Goal: Use online tool/utility: Utilize a website feature to perform a specific function

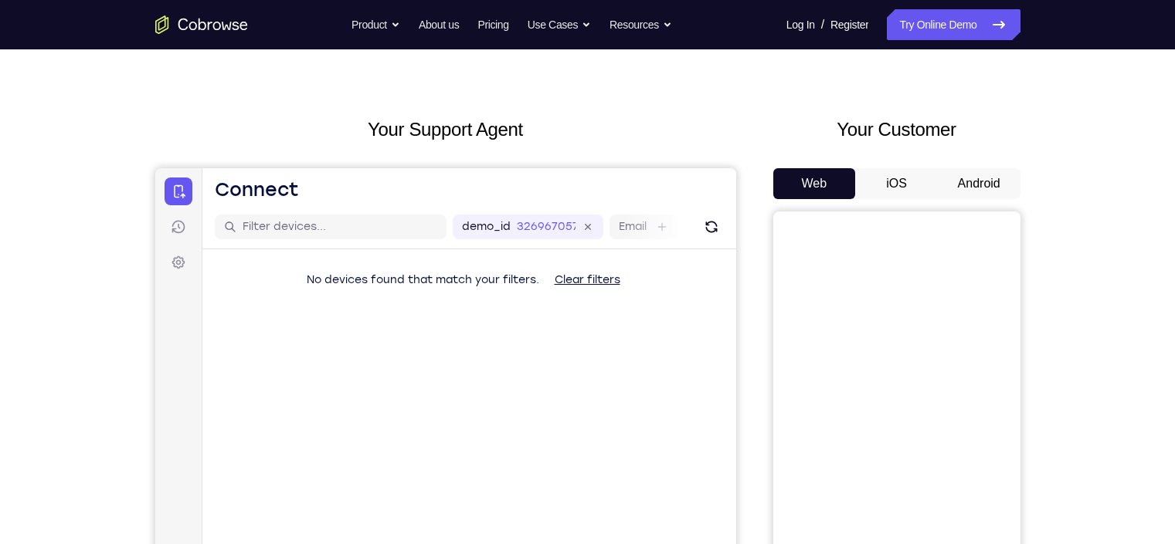
scroll to position [35, 0]
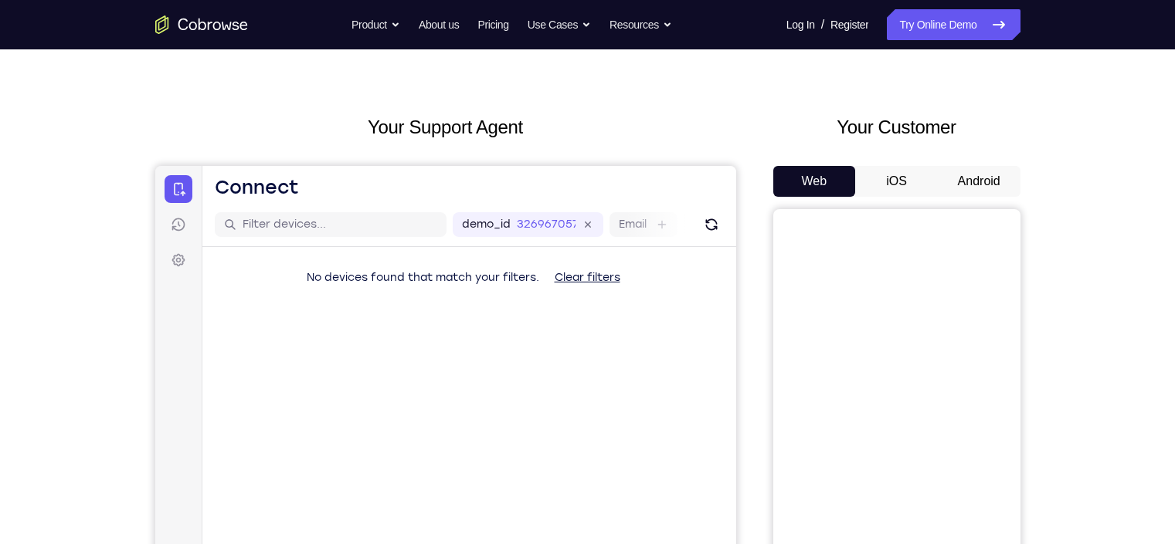
click at [931, 178] on button "Android" at bounding box center [979, 181] width 83 height 31
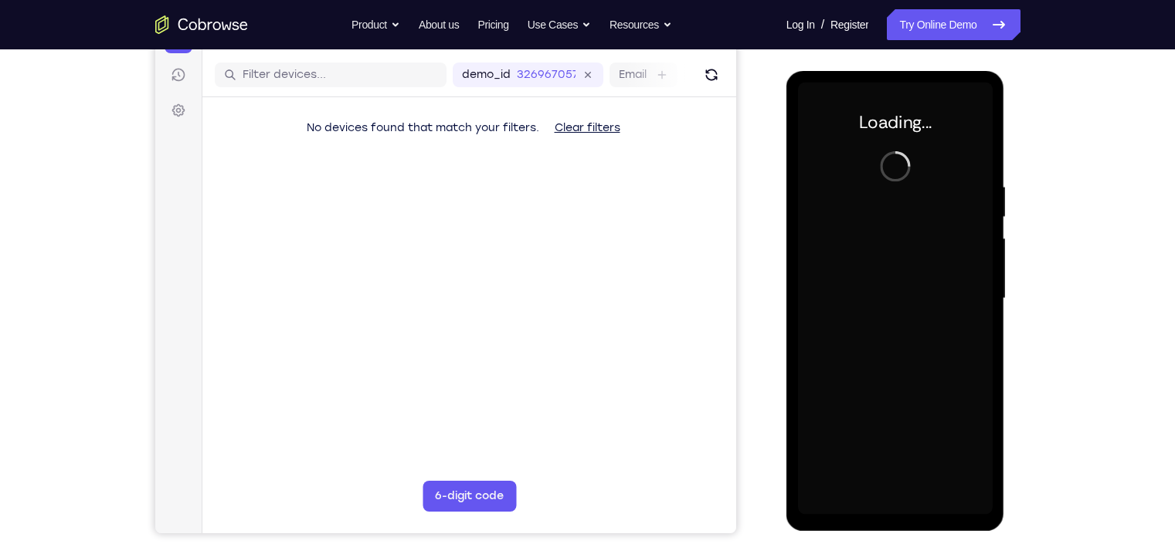
scroll to position [0, 0]
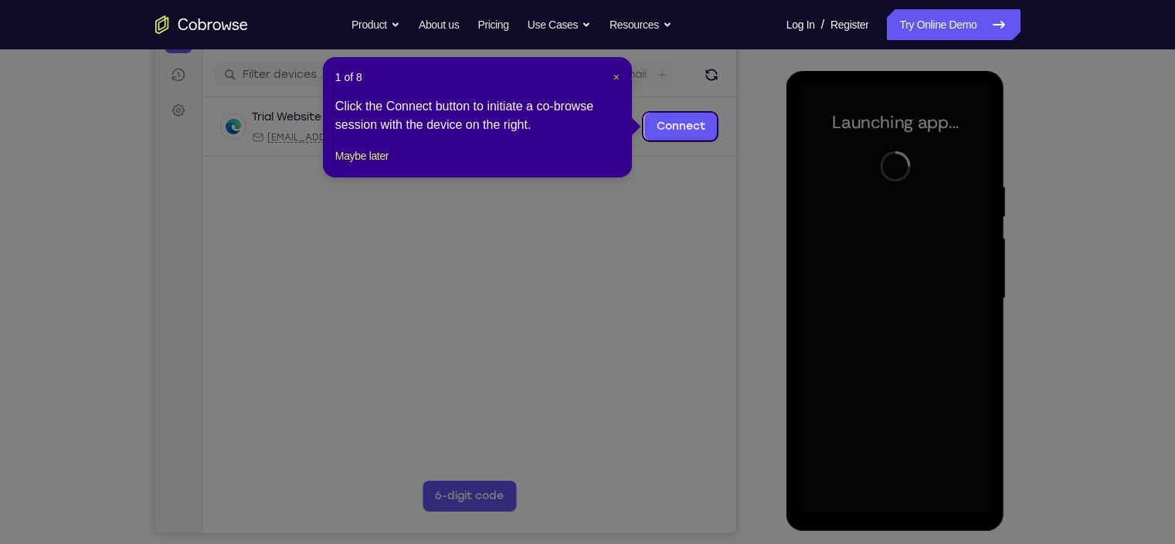
click at [619, 78] on span "×" at bounding box center [616, 77] width 6 height 12
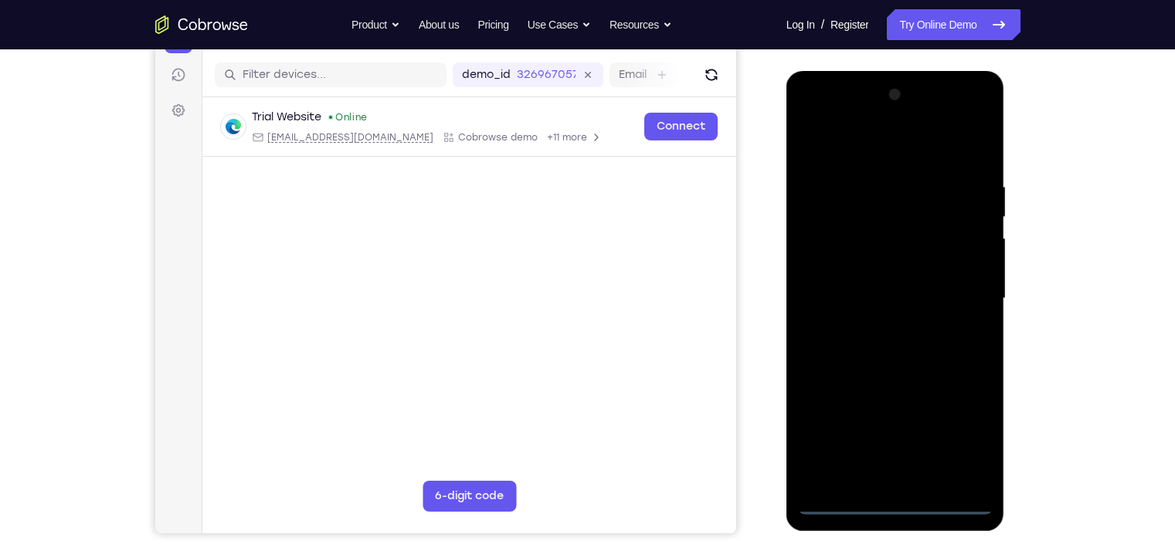
click at [897, 435] on div at bounding box center [895, 299] width 195 height 432
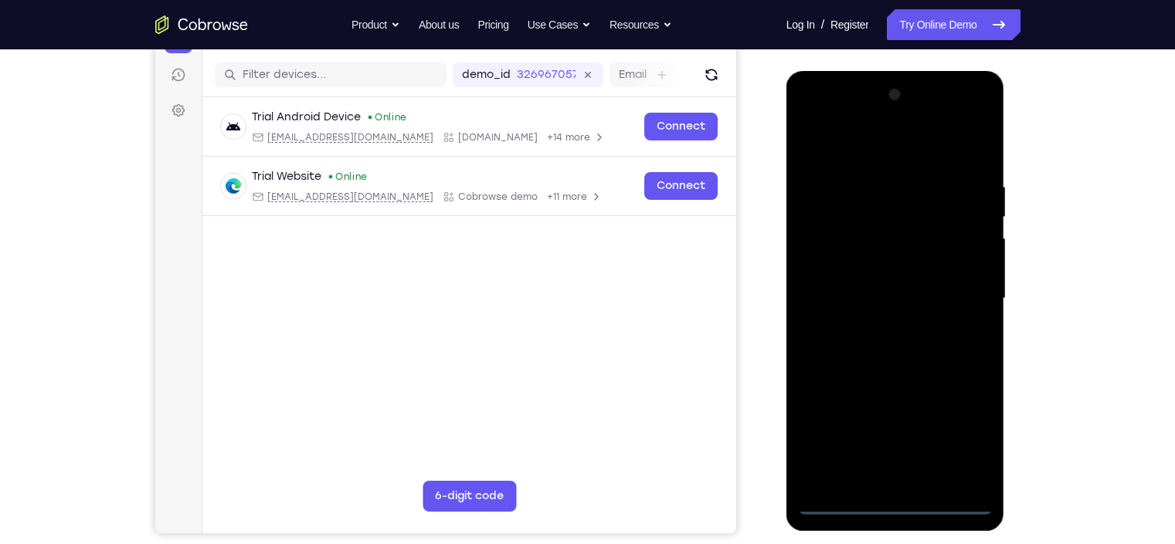
click at [931, 422] on div at bounding box center [895, 299] width 195 height 432
click at [931, 432] on div at bounding box center [895, 299] width 195 height 432
click at [830, 148] on div at bounding box center [895, 299] width 195 height 432
click at [842, 246] on div at bounding box center [895, 299] width 195 height 432
click at [873, 302] on div at bounding box center [895, 299] width 195 height 432
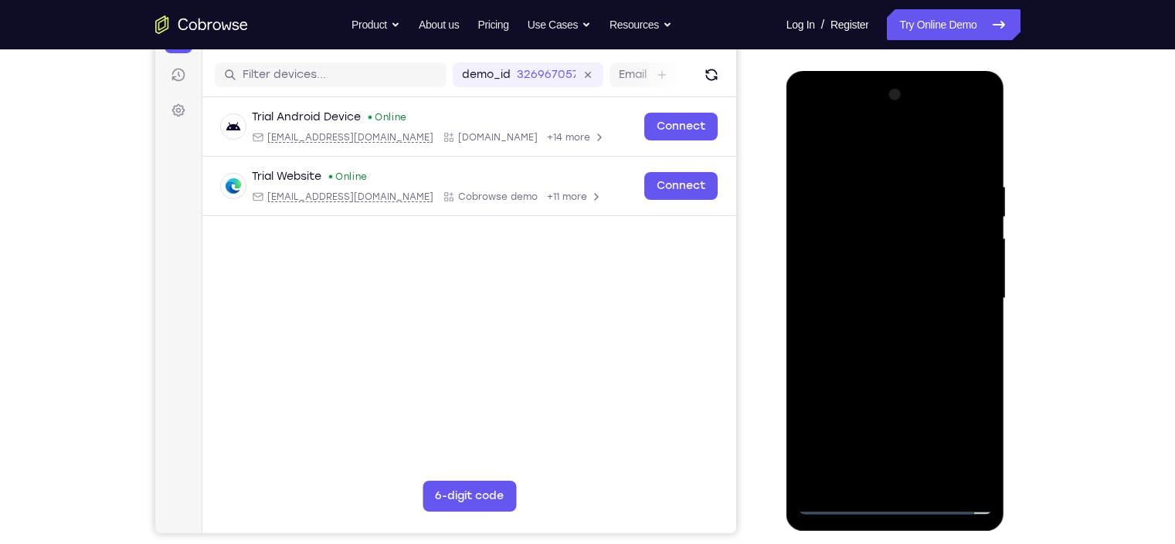
click at [873, 289] on div at bounding box center [895, 299] width 195 height 432
click at [883, 316] on div at bounding box center [895, 299] width 195 height 432
click at [911, 313] on div at bounding box center [895, 299] width 195 height 432
click at [931, 212] on div at bounding box center [895, 299] width 195 height 432
click at [899, 378] on div at bounding box center [895, 299] width 195 height 432
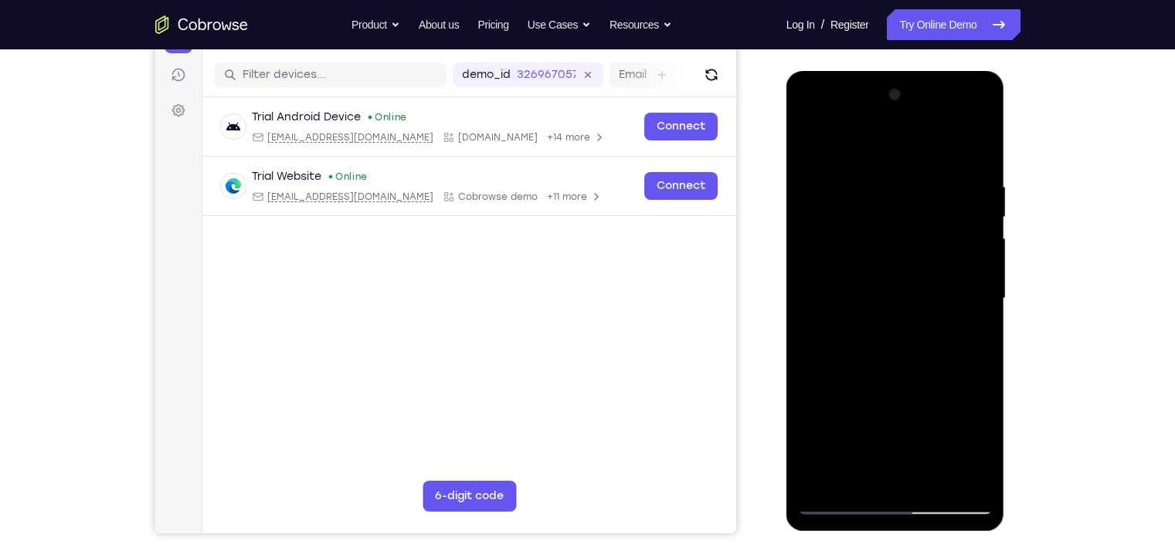
click at [846, 164] on div at bounding box center [895, 299] width 195 height 432
click at [854, 262] on div at bounding box center [895, 299] width 195 height 432
click at [842, 435] on div at bounding box center [895, 299] width 195 height 432
click at [885, 372] on div at bounding box center [895, 299] width 195 height 432
click at [843, 435] on div at bounding box center [895, 299] width 195 height 432
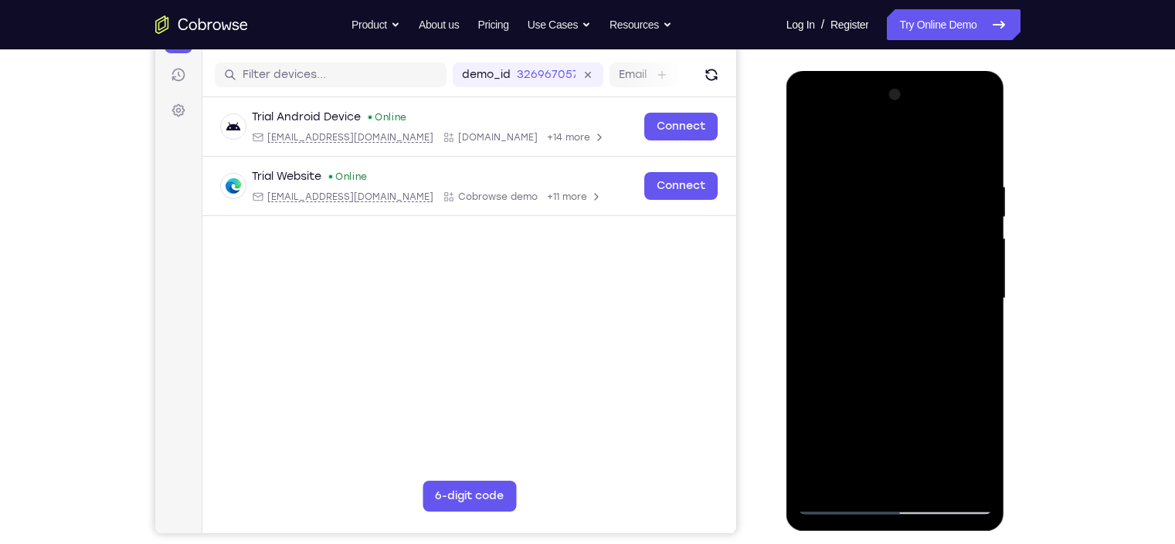
click at [843, 435] on div at bounding box center [895, 299] width 195 height 432
drag, startPoint x: 887, startPoint y: 329, endPoint x: 965, endPoint y: 109, distance: 233.8
click at [931, 109] on div at bounding box center [895, 299] width 195 height 432
drag, startPoint x: 860, startPoint y: 413, endPoint x: 867, endPoint y: 231, distance: 182.4
click at [867, 231] on div at bounding box center [895, 299] width 195 height 432
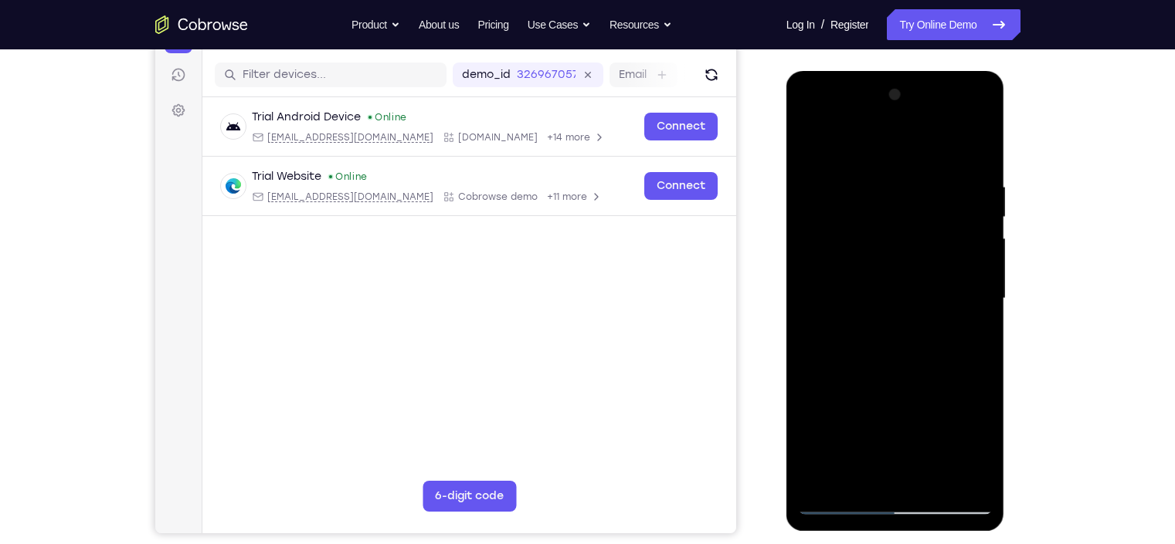
drag, startPoint x: 877, startPoint y: 425, endPoint x: 911, endPoint y: 217, distance: 210.6
click at [911, 217] on div at bounding box center [895, 299] width 195 height 432
drag, startPoint x: 898, startPoint y: 402, endPoint x: 932, endPoint y: 140, distance: 264.8
click at [931, 140] on div at bounding box center [895, 299] width 195 height 432
drag, startPoint x: 894, startPoint y: 391, endPoint x: 910, endPoint y: 77, distance: 313.9
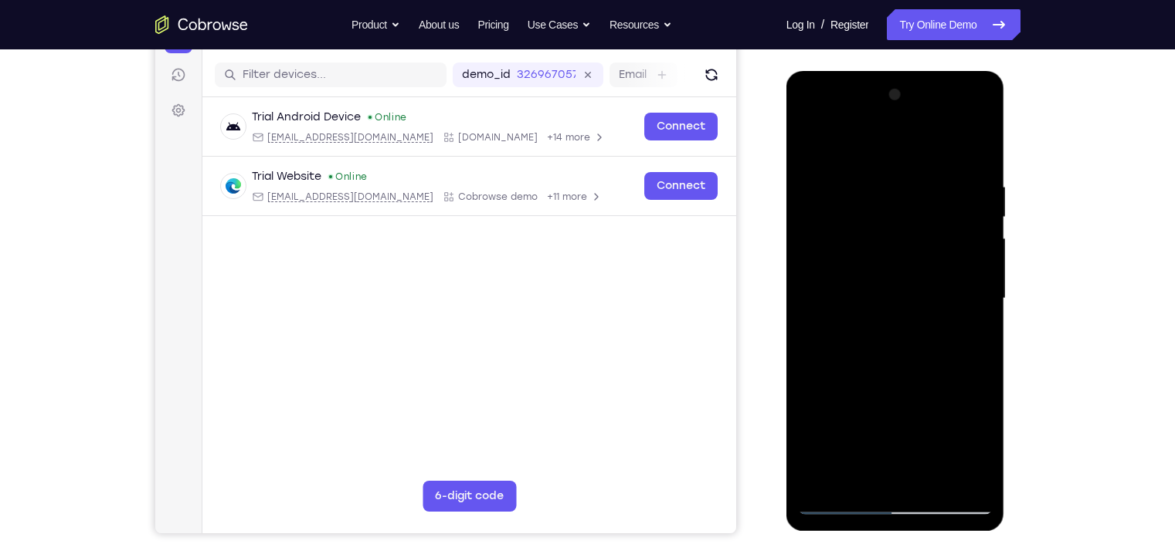
click at [910, 77] on div at bounding box center [895, 301] width 219 height 460
drag, startPoint x: 880, startPoint y: 417, endPoint x: 912, endPoint y: 247, distance: 172.8
click at [912, 247] on div at bounding box center [895, 299] width 195 height 432
drag, startPoint x: 865, startPoint y: 402, endPoint x: 929, endPoint y: 240, distance: 174.4
click at [929, 240] on div at bounding box center [895, 299] width 195 height 432
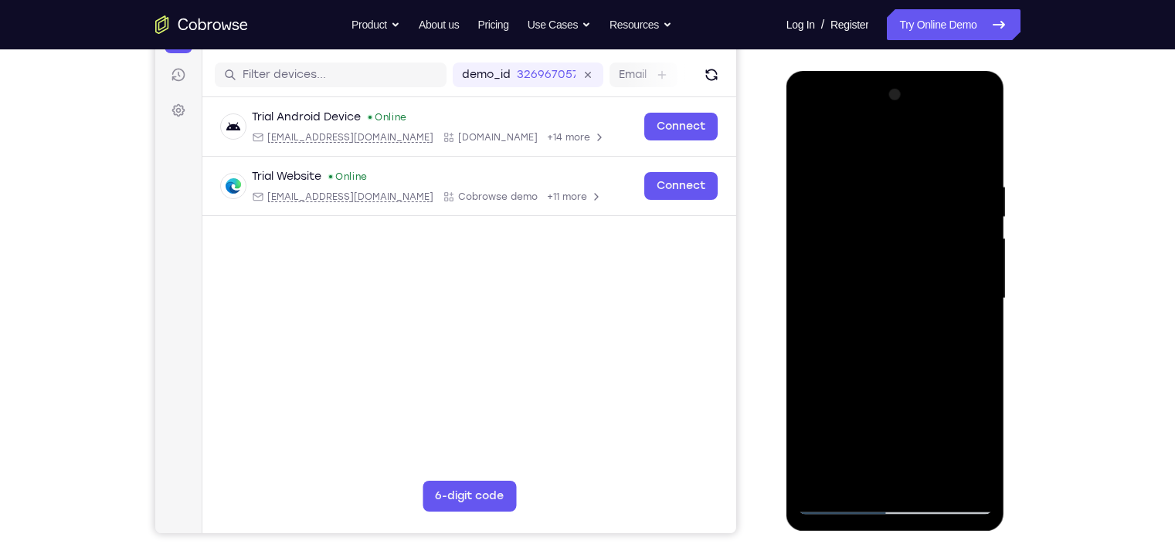
drag, startPoint x: 897, startPoint y: 385, endPoint x: 934, endPoint y: 175, distance: 213.3
click at [931, 175] on div at bounding box center [895, 299] width 195 height 432
drag, startPoint x: 880, startPoint y: 407, endPoint x: 951, endPoint y: 150, distance: 266.8
click at [931, 150] on div at bounding box center [895, 299] width 195 height 432
drag, startPoint x: 881, startPoint y: 388, endPoint x: 965, endPoint y: 150, distance: 252.3
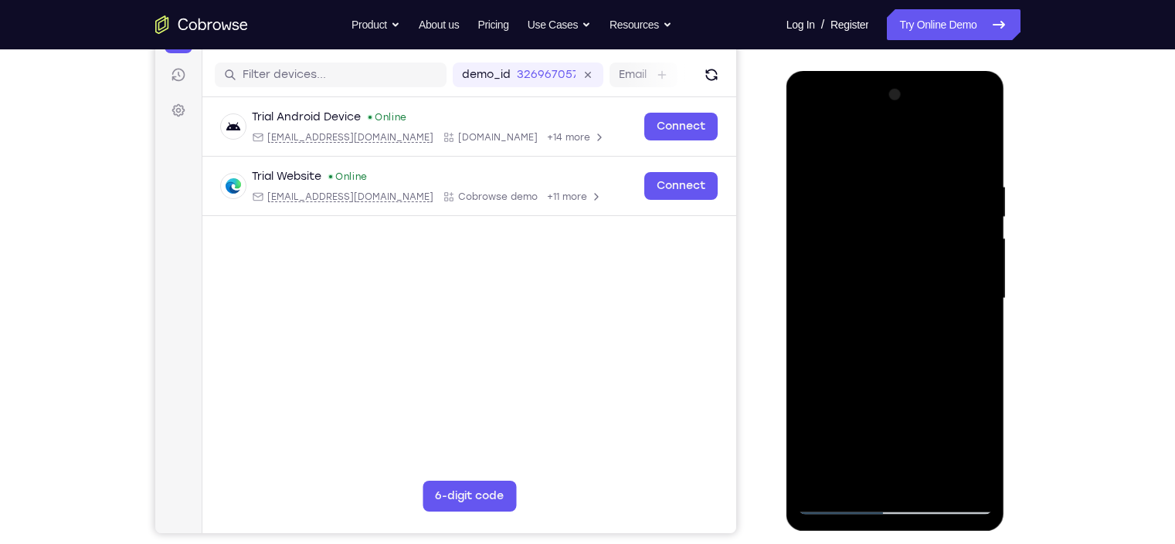
click at [931, 150] on div at bounding box center [895, 299] width 195 height 432
drag, startPoint x: 865, startPoint y: 392, endPoint x: 961, endPoint y: 196, distance: 218.3
click at [931, 196] on div at bounding box center [895, 299] width 195 height 432
drag, startPoint x: 880, startPoint y: 389, endPoint x: 965, endPoint y: 174, distance: 231.6
click at [931, 174] on div at bounding box center [895, 299] width 195 height 432
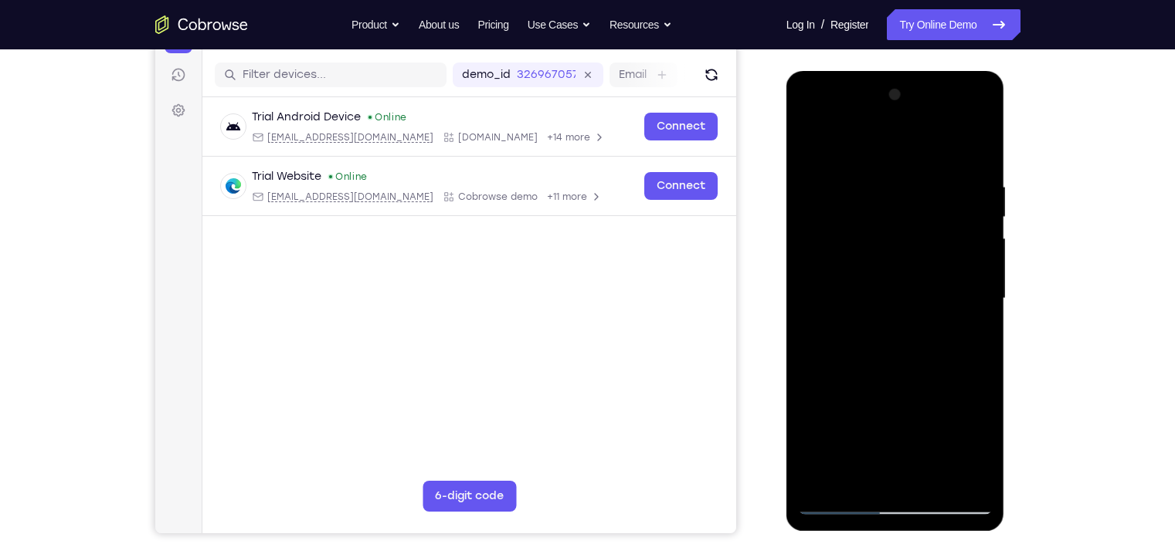
drag, startPoint x: 866, startPoint y: 371, endPoint x: 968, endPoint y: 144, distance: 248.9
click at [931, 144] on div at bounding box center [895, 299] width 195 height 432
click at [846, 209] on div at bounding box center [895, 299] width 195 height 432
drag, startPoint x: 867, startPoint y: 391, endPoint x: 925, endPoint y: 213, distance: 186.8
click at [925, 213] on div at bounding box center [895, 299] width 195 height 432
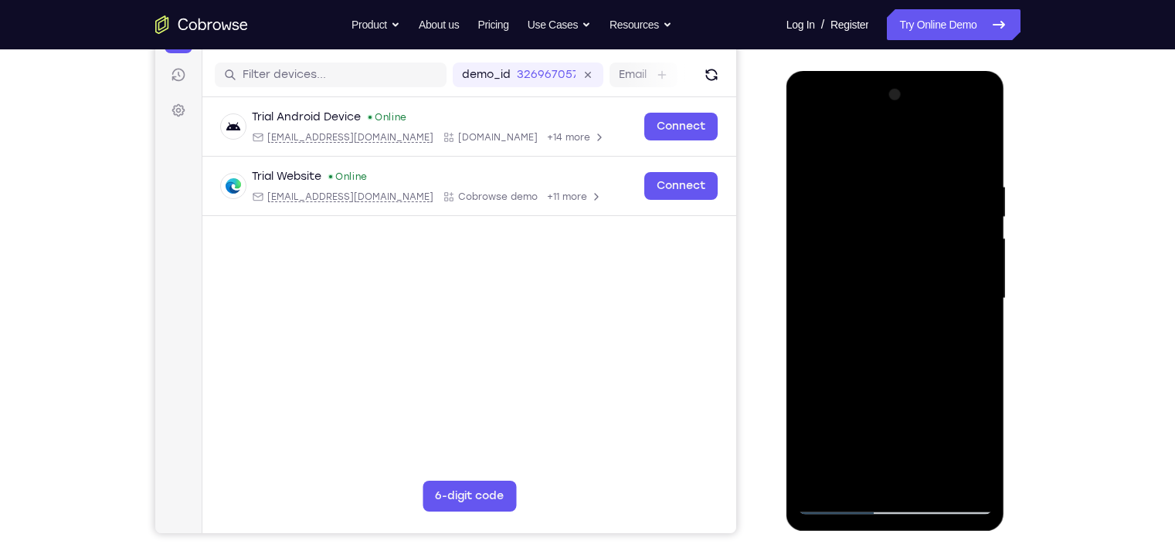
drag, startPoint x: 894, startPoint y: 408, endPoint x: 946, endPoint y: 180, distance: 233.6
click at [931, 180] on div at bounding box center [895, 299] width 195 height 432
drag, startPoint x: 868, startPoint y: 442, endPoint x: 930, endPoint y: 236, distance: 214.5
click at [930, 236] on div at bounding box center [895, 299] width 195 height 432
drag, startPoint x: 873, startPoint y: 418, endPoint x: 969, endPoint y: 194, distance: 243.9
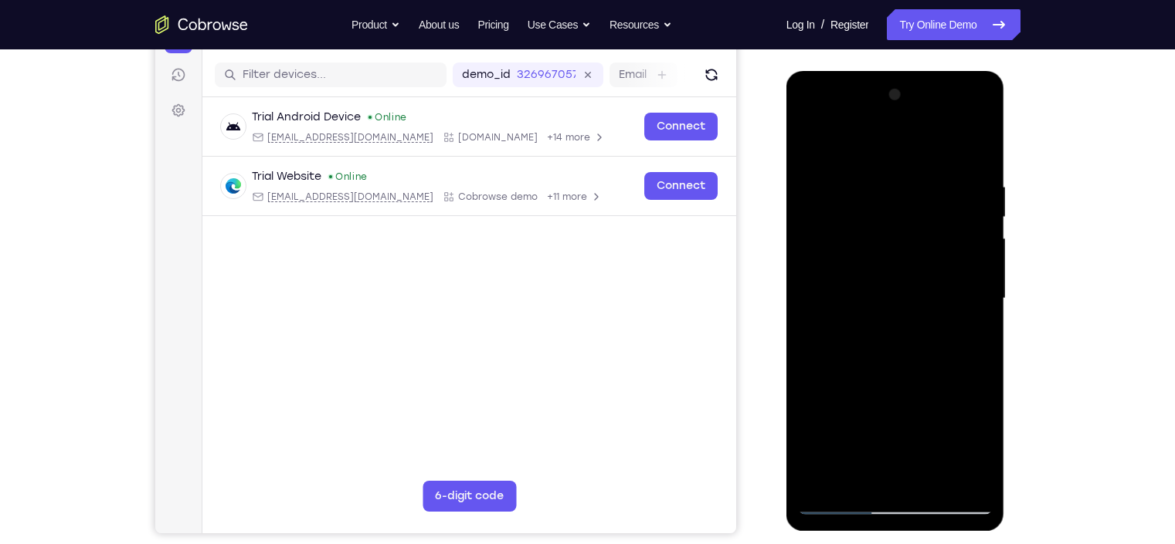
click at [931, 194] on div at bounding box center [895, 299] width 195 height 432
drag, startPoint x: 888, startPoint y: 387, endPoint x: 959, endPoint y: 187, distance: 212.3
click at [931, 187] on div at bounding box center [895, 299] width 195 height 432
drag, startPoint x: 890, startPoint y: 252, endPoint x: 896, endPoint y: 313, distance: 61.2
click at [896, 313] on div at bounding box center [895, 299] width 195 height 432
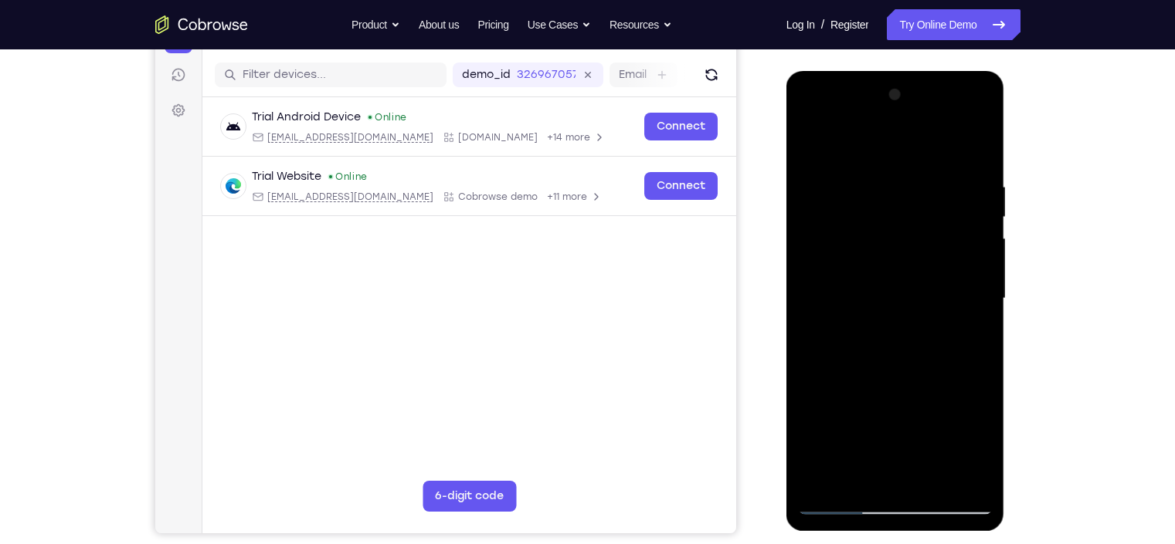
drag, startPoint x: 856, startPoint y: 435, endPoint x: 931, endPoint y: 182, distance: 263.4
click at [931, 182] on div at bounding box center [895, 299] width 195 height 432
drag, startPoint x: 881, startPoint y: 365, endPoint x: 915, endPoint y: 179, distance: 188.4
click at [915, 179] on div at bounding box center [895, 299] width 195 height 432
drag, startPoint x: 858, startPoint y: 342, endPoint x: 941, endPoint y: 69, distance: 285.8
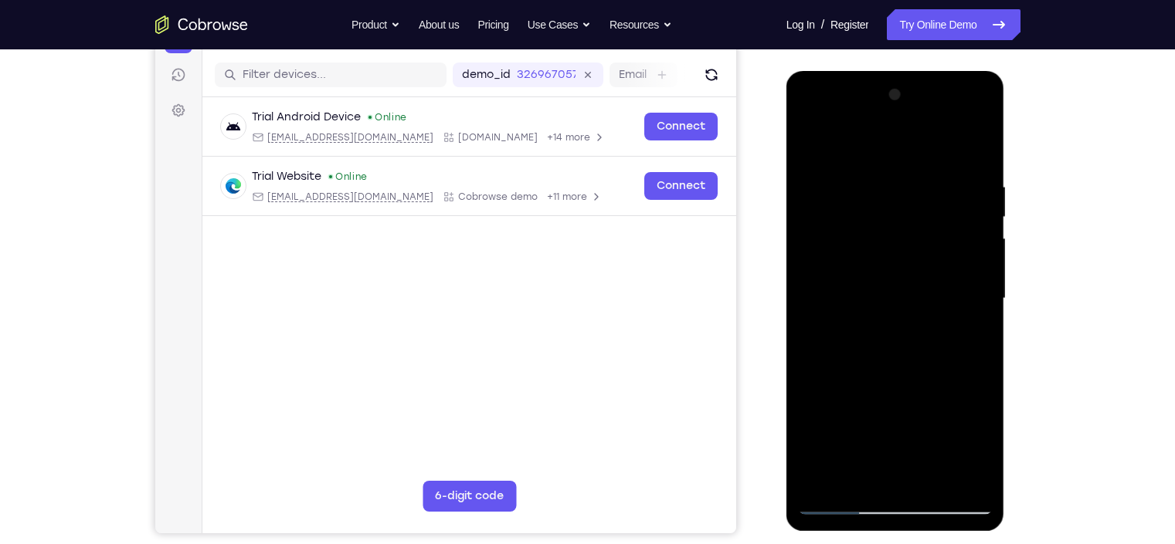
click at [931, 71] on html "Online web based iOS Simulators and Android Emulators. Run iPhone, iPad, Mobile…" at bounding box center [896, 302] width 220 height 463
drag, startPoint x: 870, startPoint y: 382, endPoint x: 919, endPoint y: 127, distance: 259.5
click at [919, 127] on div at bounding box center [895, 299] width 195 height 432
drag, startPoint x: 865, startPoint y: 406, endPoint x: 927, endPoint y: 151, distance: 262.2
click at [927, 151] on div at bounding box center [895, 299] width 195 height 432
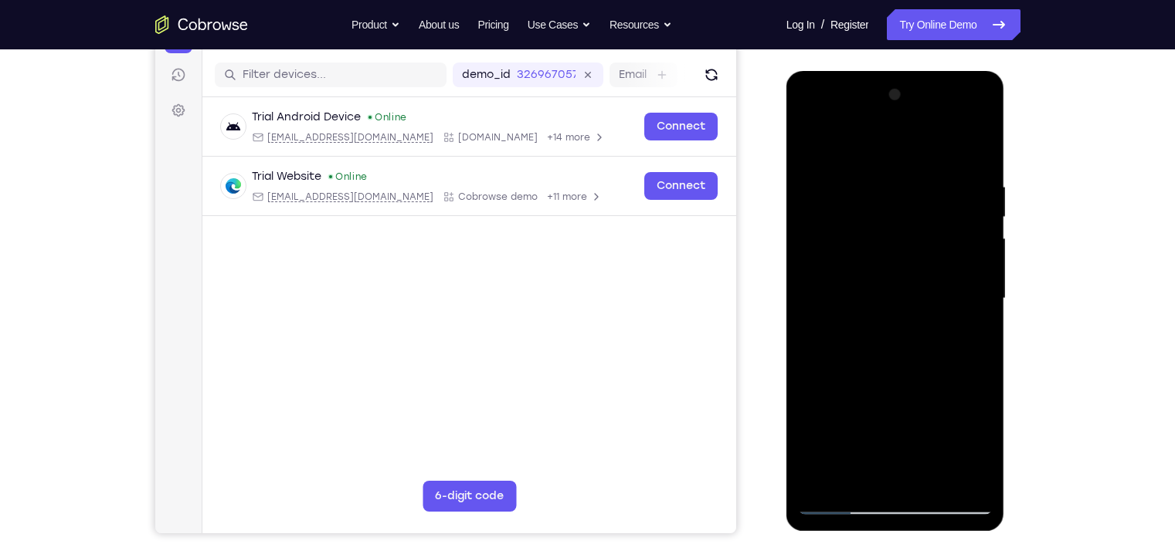
drag, startPoint x: 899, startPoint y: 398, endPoint x: 962, endPoint y: 175, distance: 232.7
click at [931, 175] on div at bounding box center [895, 299] width 195 height 432
drag, startPoint x: 911, startPoint y: 398, endPoint x: 969, endPoint y: 205, distance: 201.6
click at [931, 205] on div at bounding box center [895, 299] width 195 height 432
drag, startPoint x: 894, startPoint y: 416, endPoint x: 951, endPoint y: 175, distance: 247.6
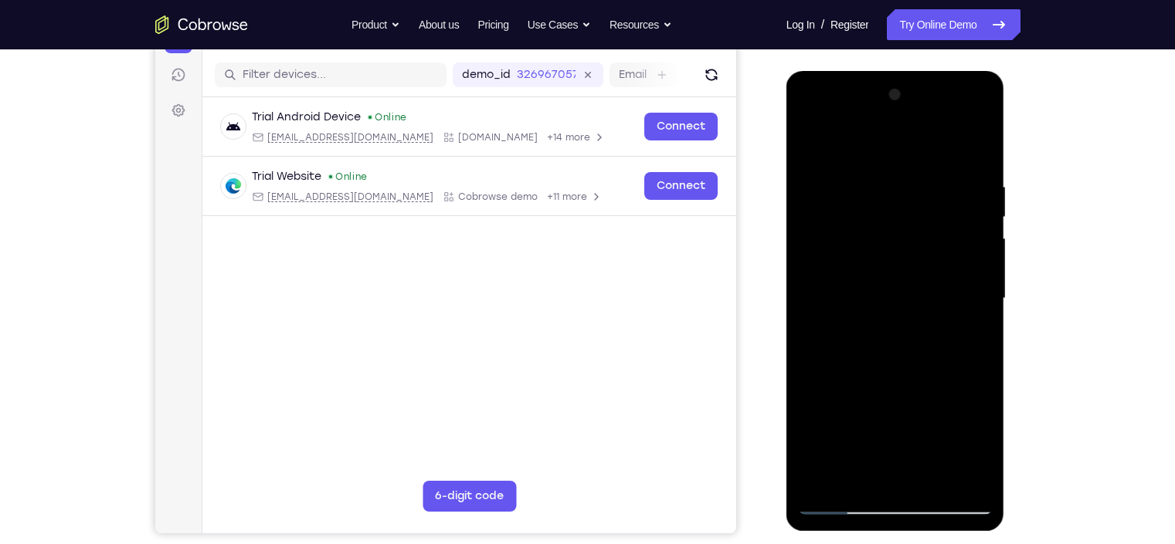
click at [931, 175] on div at bounding box center [895, 299] width 195 height 432
drag, startPoint x: 890, startPoint y: 424, endPoint x: 948, endPoint y: 170, distance: 260.8
click at [931, 170] on div at bounding box center [895, 299] width 195 height 432
drag, startPoint x: 913, startPoint y: 304, endPoint x: 964, endPoint y: 113, distance: 197.4
click at [931, 113] on div at bounding box center [895, 299] width 195 height 432
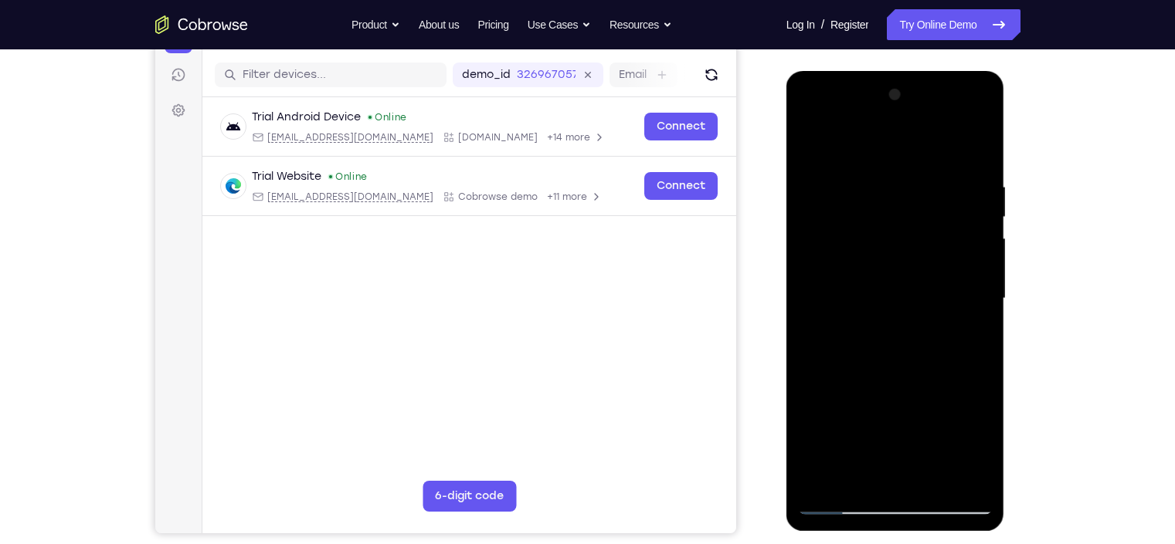
drag, startPoint x: 895, startPoint y: 397, endPoint x: 963, endPoint y: 189, distance: 218.6
click at [931, 189] on div at bounding box center [895, 299] width 195 height 432
drag, startPoint x: 900, startPoint y: 361, endPoint x: 934, endPoint y: 252, distance: 115.0
click at [931, 252] on div at bounding box center [895, 299] width 195 height 432
drag, startPoint x: 880, startPoint y: 420, endPoint x: 950, endPoint y: 214, distance: 217.6
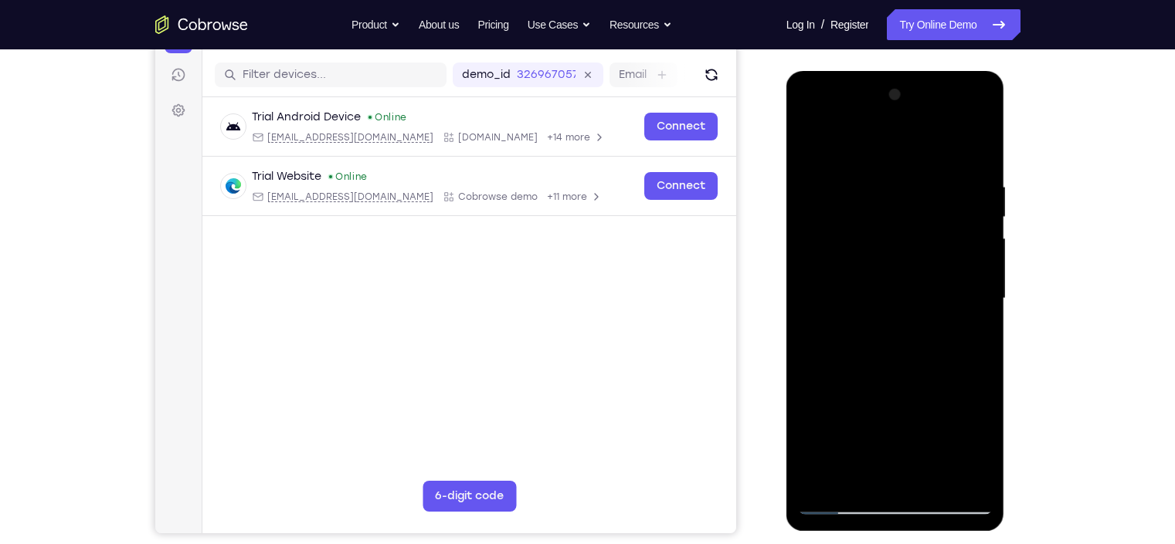
click at [931, 214] on div at bounding box center [895, 299] width 195 height 432
drag, startPoint x: 874, startPoint y: 406, endPoint x: 944, endPoint y: 229, distance: 190.0
click at [931, 229] on div at bounding box center [895, 299] width 195 height 432
drag, startPoint x: 870, startPoint y: 395, endPoint x: 931, endPoint y: 205, distance: 199.5
click at [931, 205] on div at bounding box center [895, 299] width 195 height 432
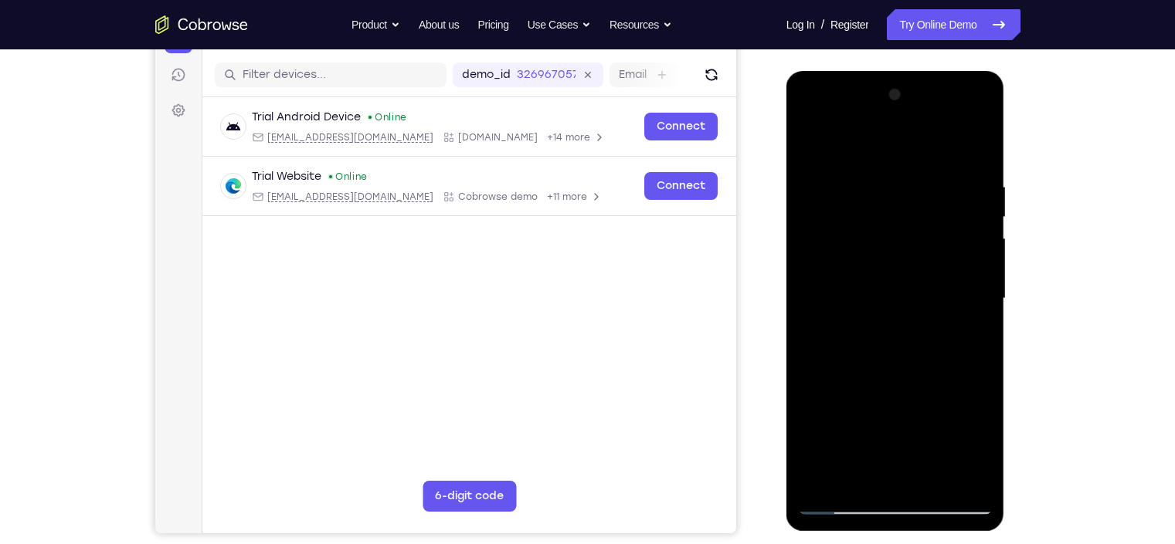
drag, startPoint x: 888, startPoint y: 399, endPoint x: 931, endPoint y: 204, distance: 199.9
click at [931, 204] on div at bounding box center [895, 299] width 195 height 432
drag, startPoint x: 865, startPoint y: 410, endPoint x: 926, endPoint y: 256, distance: 165.3
click at [926, 256] on div at bounding box center [895, 299] width 195 height 432
drag, startPoint x: 858, startPoint y: 410, endPoint x: 955, endPoint y: 175, distance: 254.6
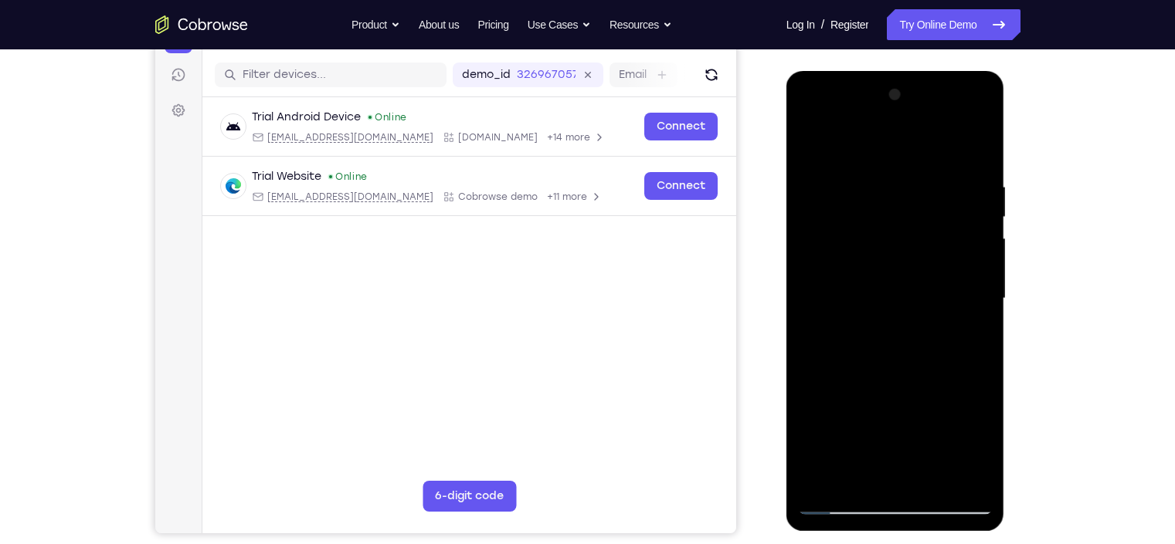
click at [931, 175] on div at bounding box center [895, 299] width 195 height 432
drag, startPoint x: 882, startPoint y: 380, endPoint x: 968, endPoint y: 167, distance: 230.0
click at [931, 167] on div at bounding box center [895, 299] width 195 height 432
drag, startPoint x: 874, startPoint y: 374, endPoint x: 958, endPoint y: 141, distance: 247.0
click at [931, 141] on div at bounding box center [895, 299] width 195 height 432
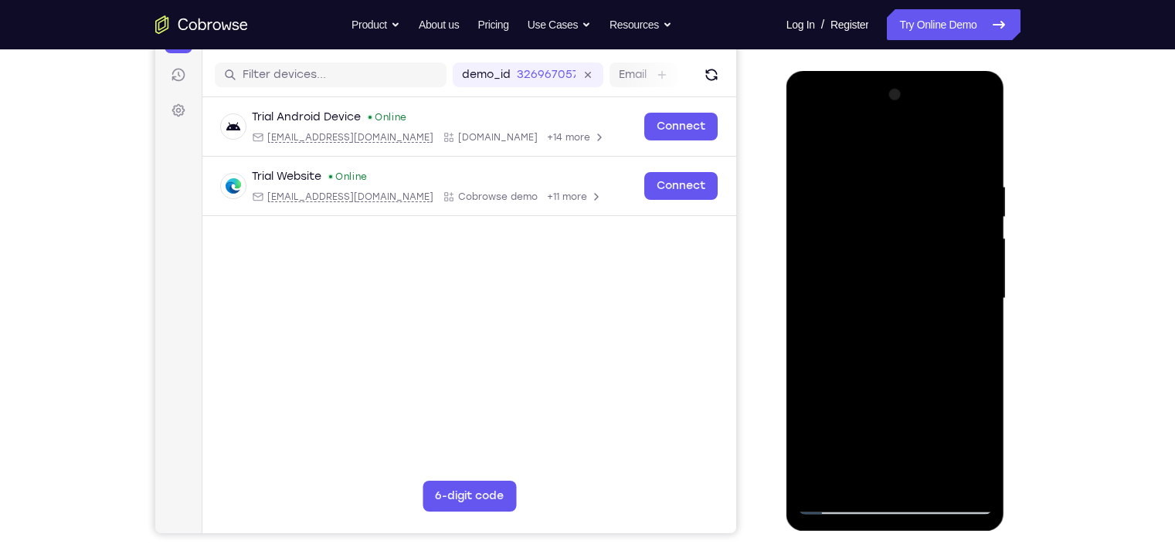
drag, startPoint x: 863, startPoint y: 441, endPoint x: 919, endPoint y: 271, distance: 178.8
click at [919, 271] on div at bounding box center [895, 299] width 195 height 432
drag, startPoint x: 873, startPoint y: 418, endPoint x: 936, endPoint y: 222, distance: 205.4
click at [931, 222] on div at bounding box center [895, 299] width 195 height 432
drag, startPoint x: 853, startPoint y: 419, endPoint x: 932, endPoint y: 161, distance: 269.7
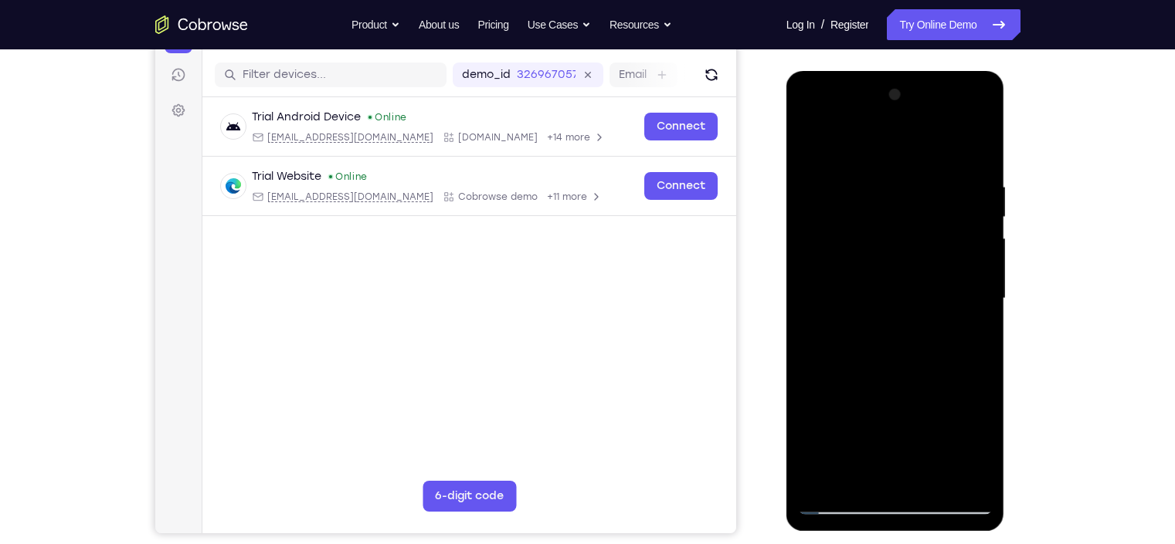
click at [931, 161] on div at bounding box center [895, 299] width 195 height 432
drag, startPoint x: 875, startPoint y: 368, endPoint x: 933, endPoint y: 236, distance: 143.5
click at [931, 236] on div at bounding box center [895, 299] width 195 height 432
drag, startPoint x: 938, startPoint y: 213, endPoint x: 923, endPoint y: 337, distance: 124.5
click at [923, 337] on div at bounding box center [895, 299] width 195 height 432
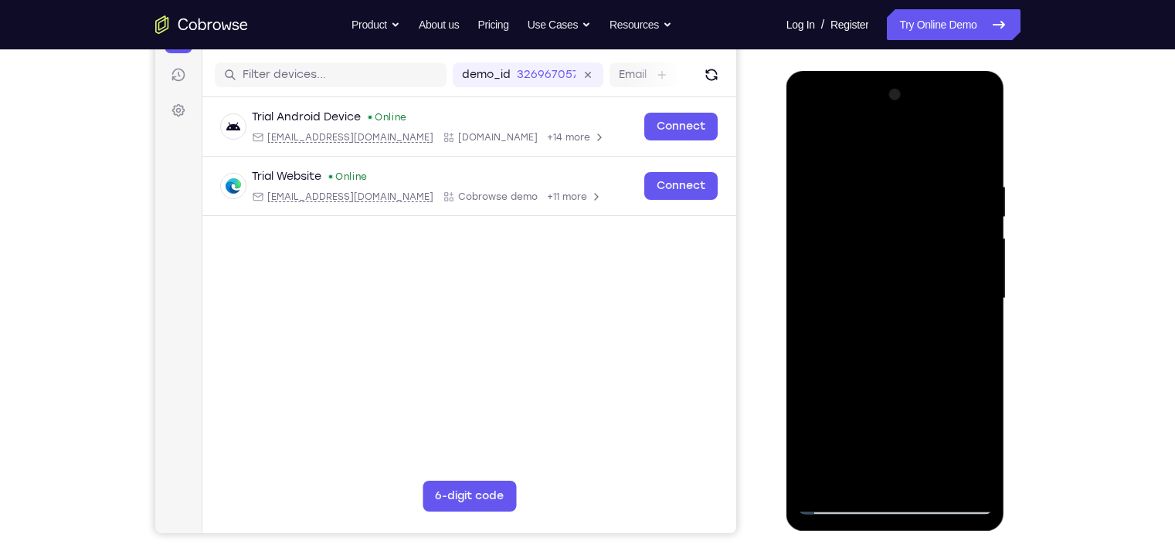
click at [842, 435] on div at bounding box center [895, 299] width 195 height 432
drag, startPoint x: 862, startPoint y: 433, endPoint x: 927, endPoint y: 304, distance: 145.1
click at [927, 304] on div at bounding box center [895, 299] width 195 height 432
drag, startPoint x: 890, startPoint y: 392, endPoint x: 958, endPoint y: 230, distance: 175.1
click at [931, 230] on div at bounding box center [895, 299] width 195 height 432
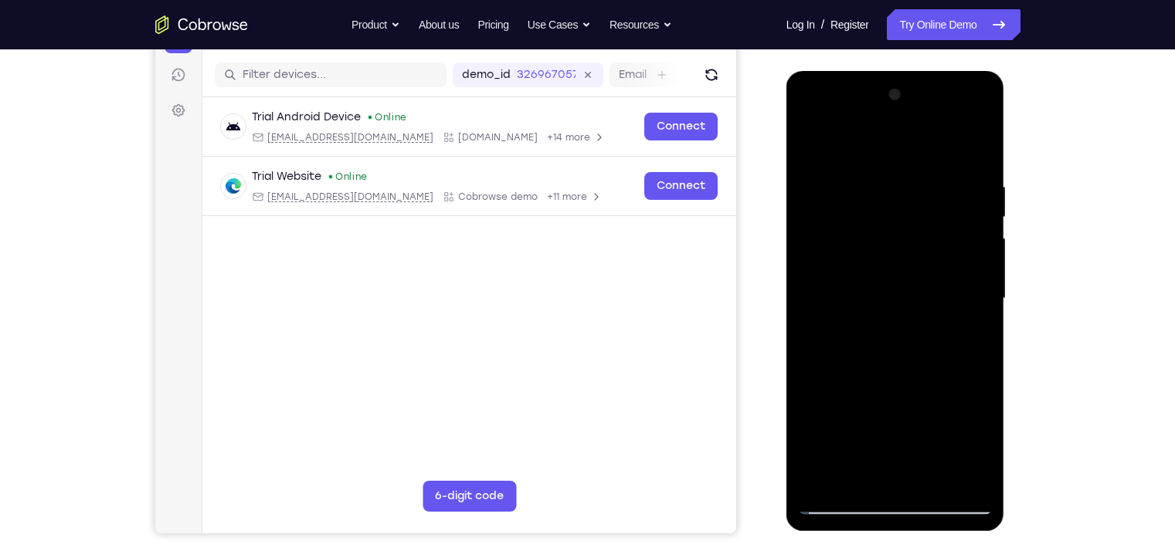
drag, startPoint x: 871, startPoint y: 425, endPoint x: 955, endPoint y: 222, distance: 219.1
click at [931, 222] on div at bounding box center [895, 299] width 195 height 432
drag, startPoint x: 870, startPoint y: 409, endPoint x: 950, endPoint y: 233, distance: 192.8
click at [931, 233] on div at bounding box center [895, 299] width 195 height 432
drag, startPoint x: 874, startPoint y: 380, endPoint x: 911, endPoint y: 305, distance: 83.6
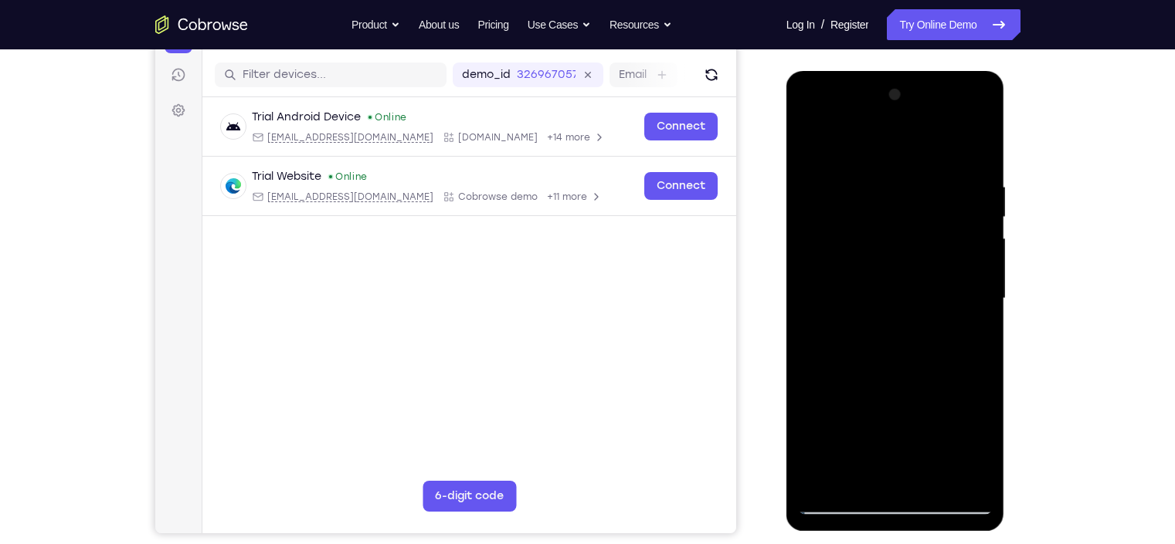
click at [911, 305] on div at bounding box center [895, 299] width 195 height 432
drag, startPoint x: 858, startPoint y: 387, endPoint x: 879, endPoint y: 352, distance: 40.5
click at [879, 352] on div at bounding box center [895, 299] width 195 height 432
drag, startPoint x: 843, startPoint y: 444, endPoint x: 925, endPoint y: 229, distance: 230.5
click at [925, 229] on div at bounding box center [895, 299] width 195 height 432
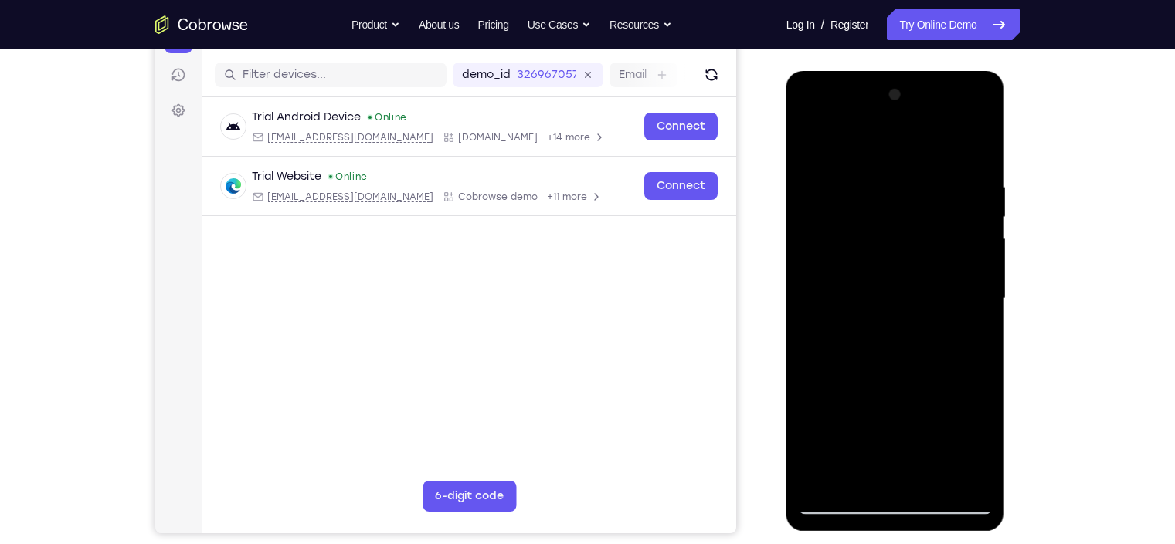
drag, startPoint x: 896, startPoint y: 379, endPoint x: 946, endPoint y: 161, distance: 224.2
click at [931, 161] on div at bounding box center [895, 299] width 195 height 432
drag, startPoint x: 880, startPoint y: 341, endPoint x: 957, endPoint y: 144, distance: 211.5
click at [931, 144] on div at bounding box center [895, 299] width 195 height 432
drag, startPoint x: 852, startPoint y: 395, endPoint x: 943, endPoint y: 168, distance: 244.7
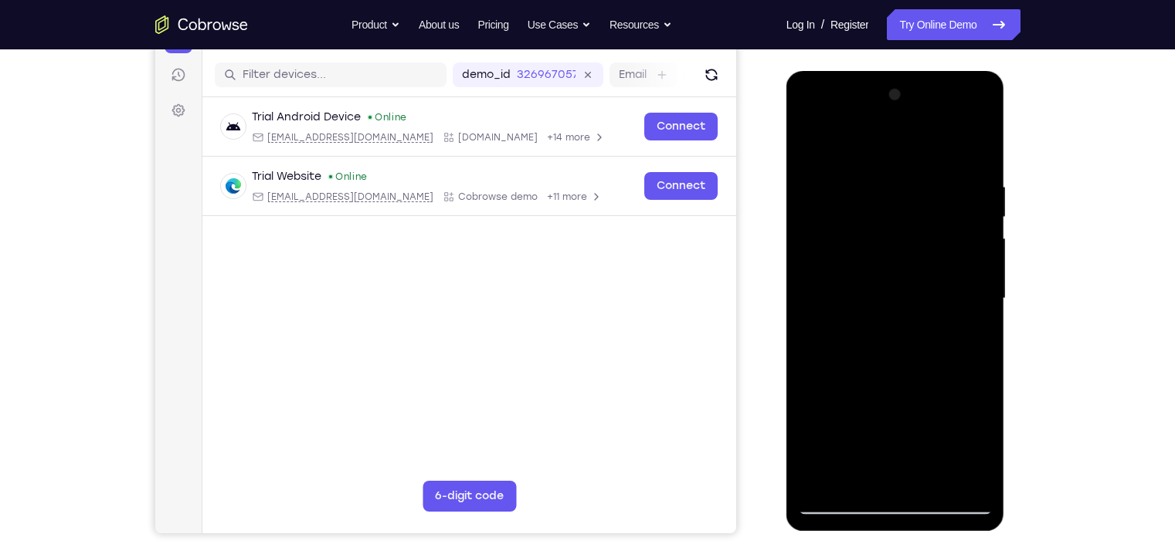
click at [931, 168] on div at bounding box center [895, 299] width 195 height 432
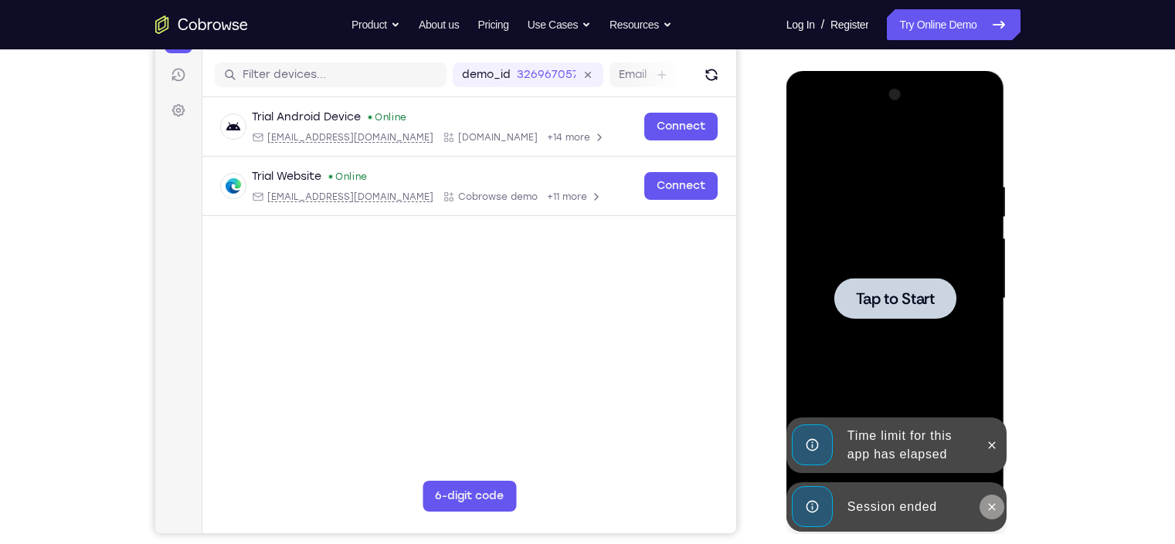
click at [931, 435] on icon at bounding box center [991, 507] width 12 height 12
